Goal: Information Seeking & Learning: Learn about a topic

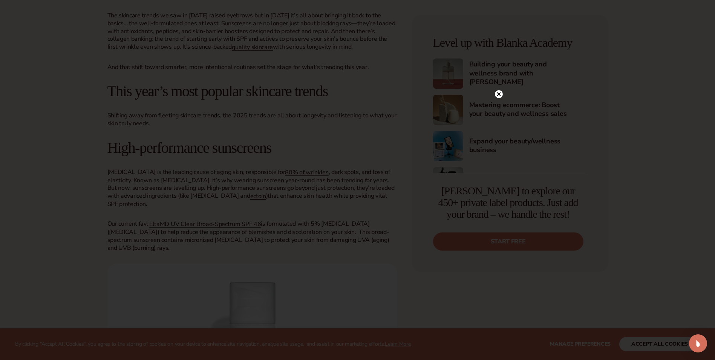
scroll to position [339, 0]
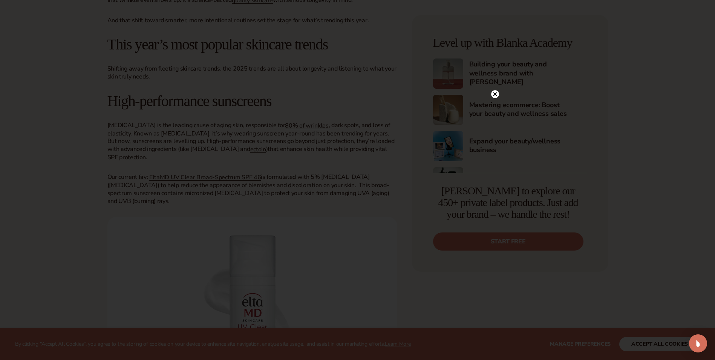
click at [495, 94] on icon at bounding box center [495, 94] width 4 height 4
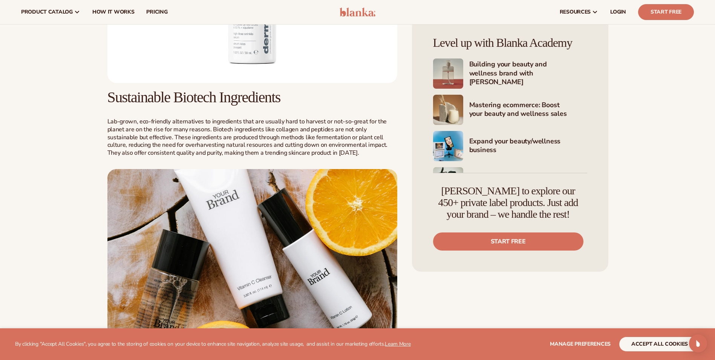
scroll to position [1245, 0]
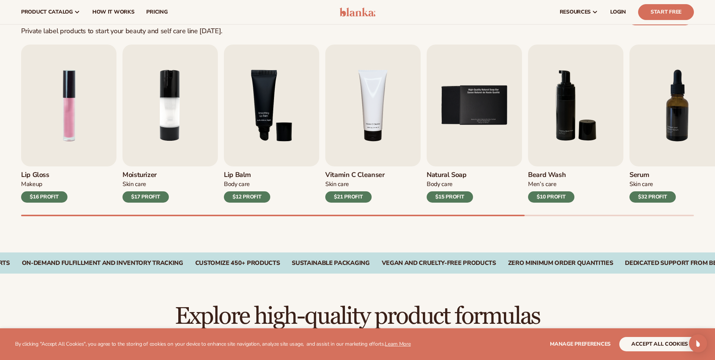
scroll to position [189, 0]
